Goal: Information Seeking & Learning: Understand process/instructions

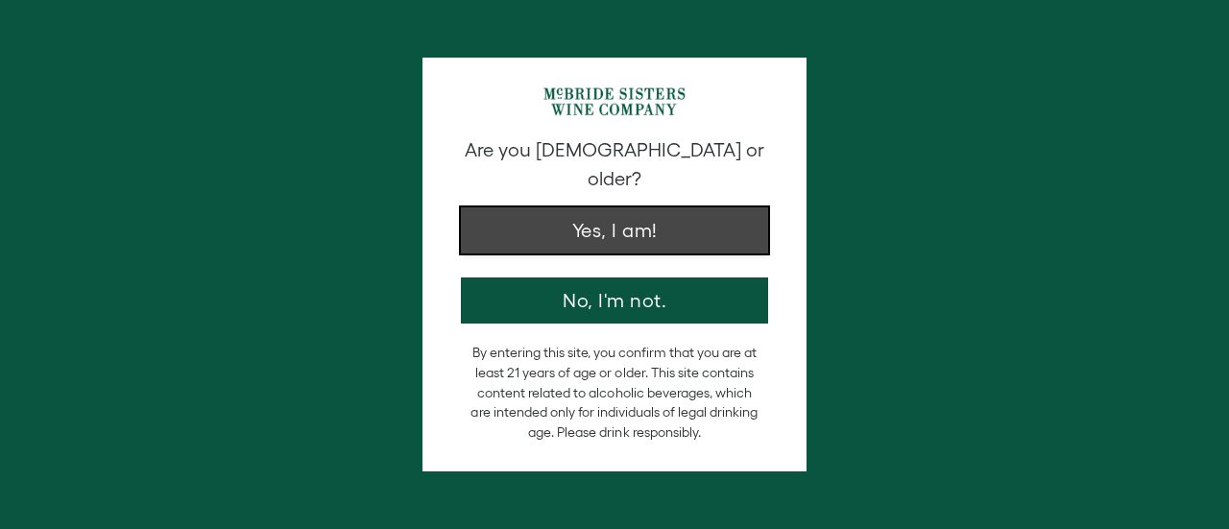
click at [615, 211] on button "Yes, I am!" at bounding box center [614, 230] width 307 height 46
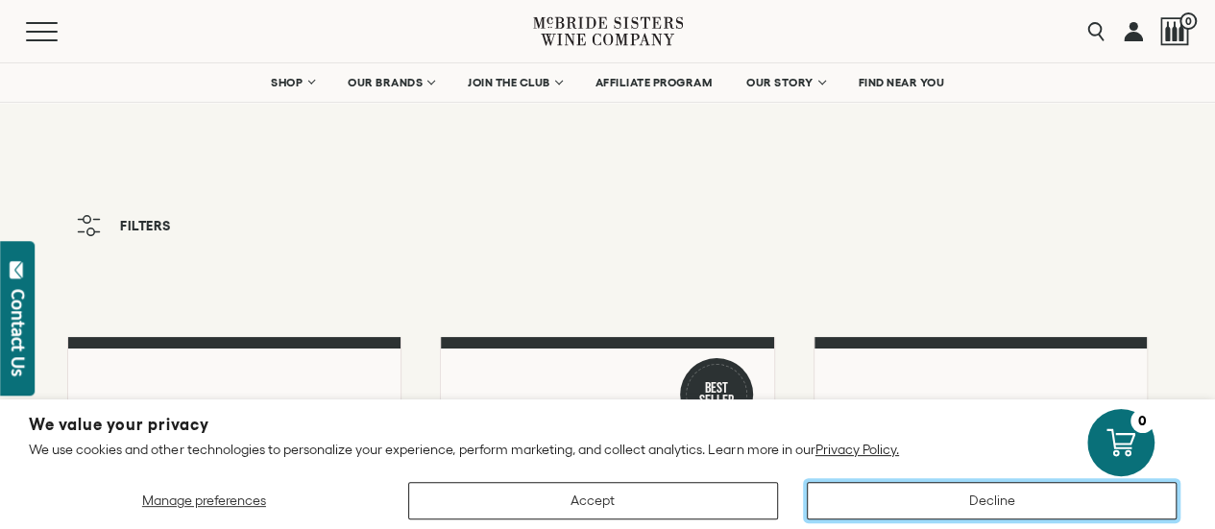
click at [983, 510] on button "Decline" at bounding box center [992, 500] width 370 height 37
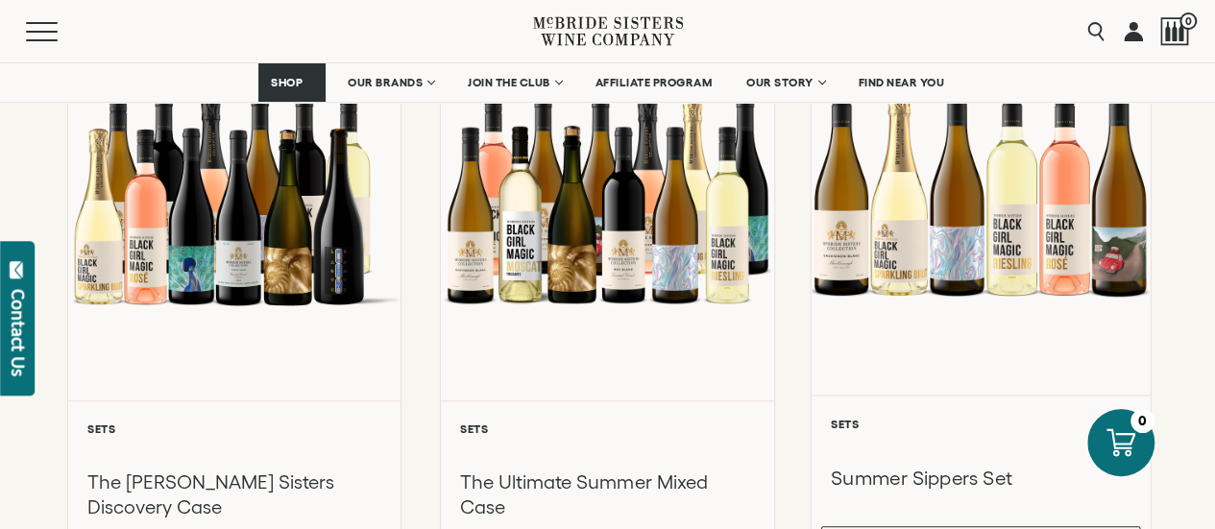
scroll to position [192, 0]
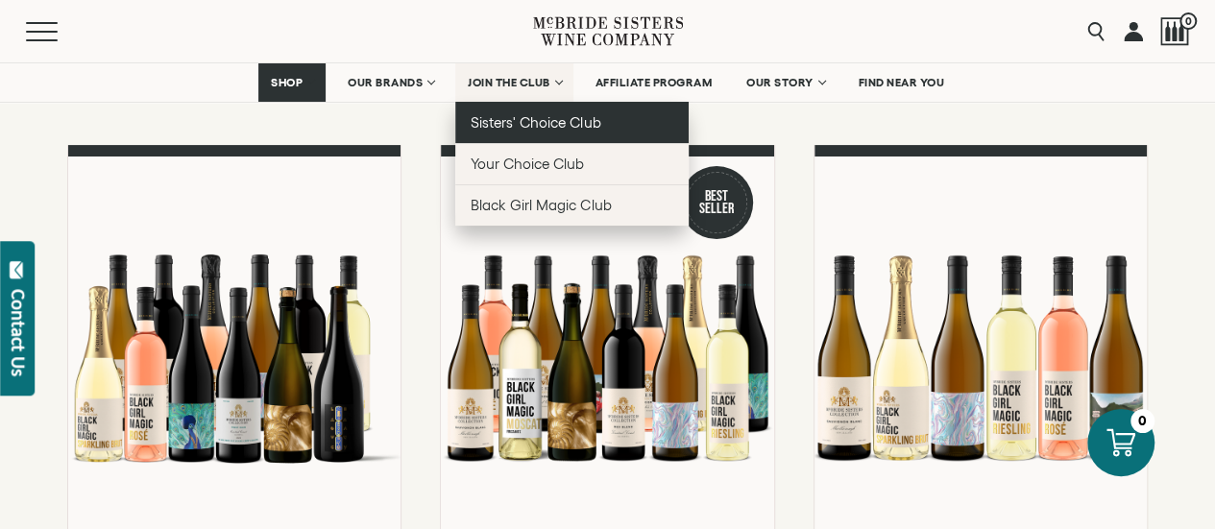
click at [526, 120] on span "Sisters' Choice Club" at bounding box center [536, 122] width 130 height 16
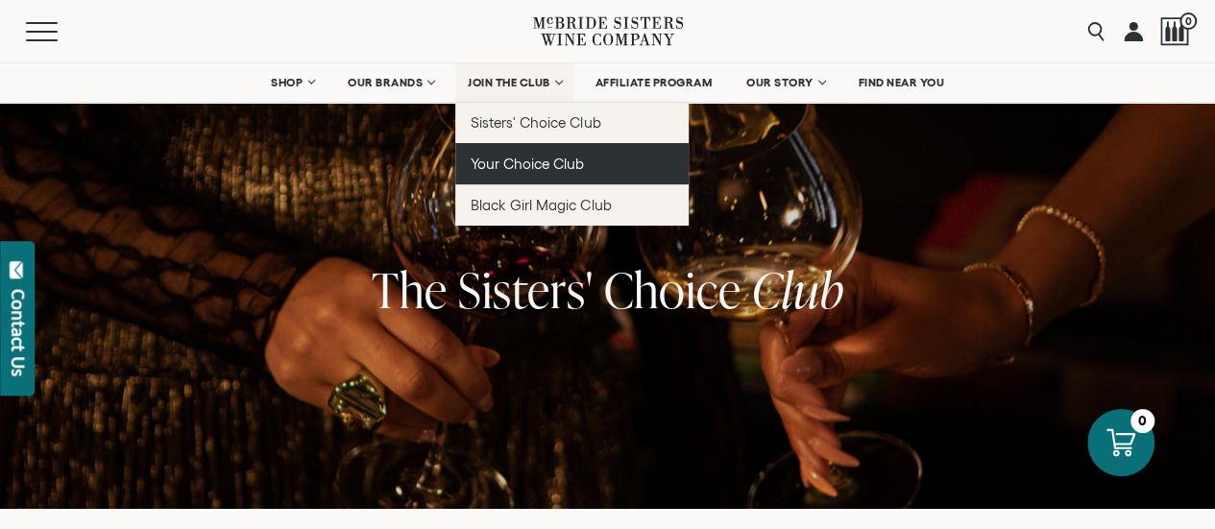
click at [491, 157] on span "Your Choice Club" at bounding box center [527, 164] width 113 height 16
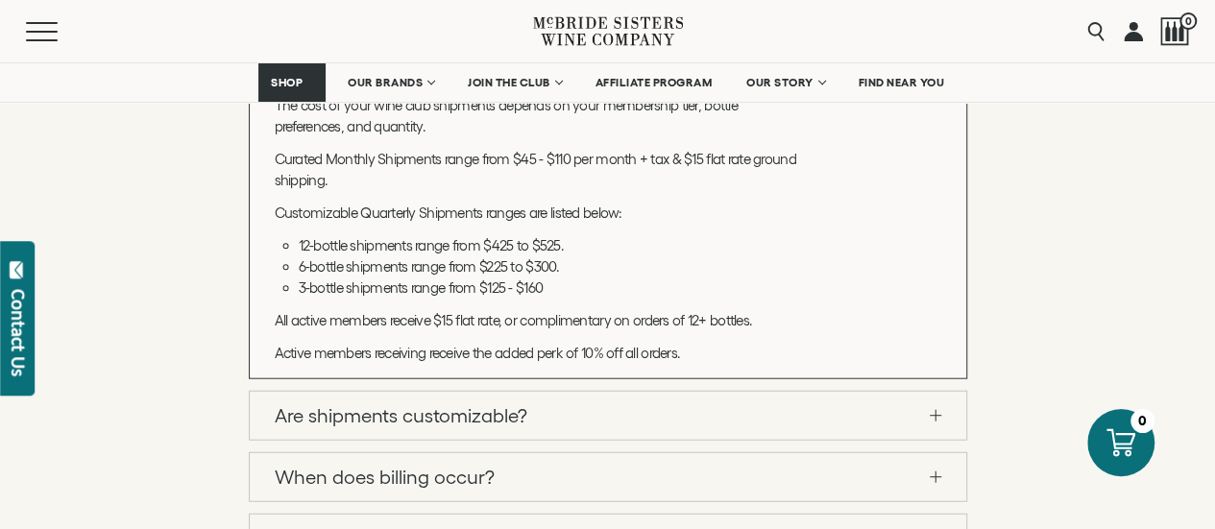
scroll to position [2209, 0]
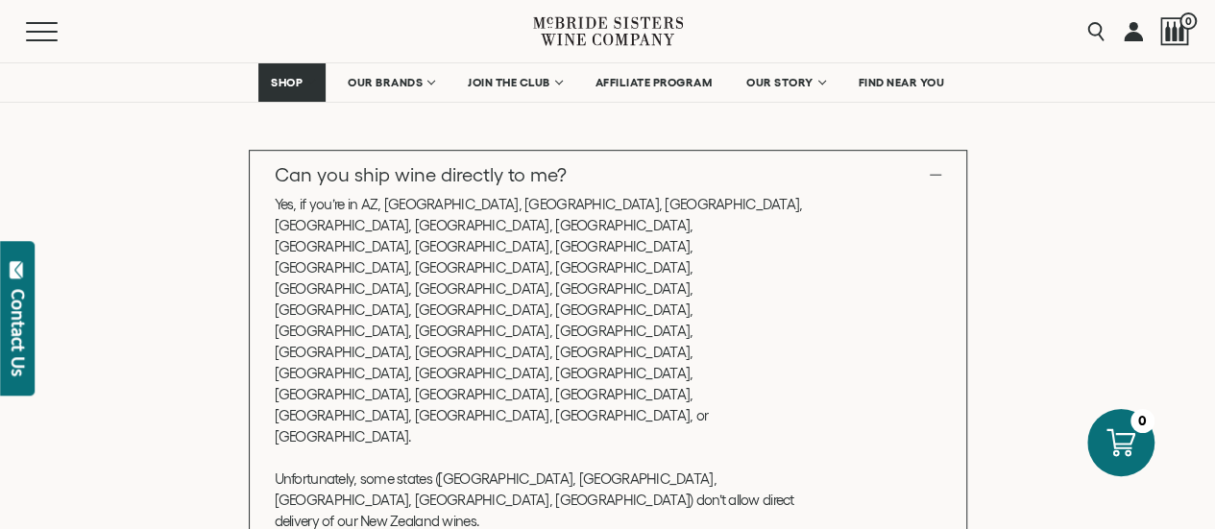
scroll to position [480, 0]
